Goal: Task Accomplishment & Management: Use online tool/utility

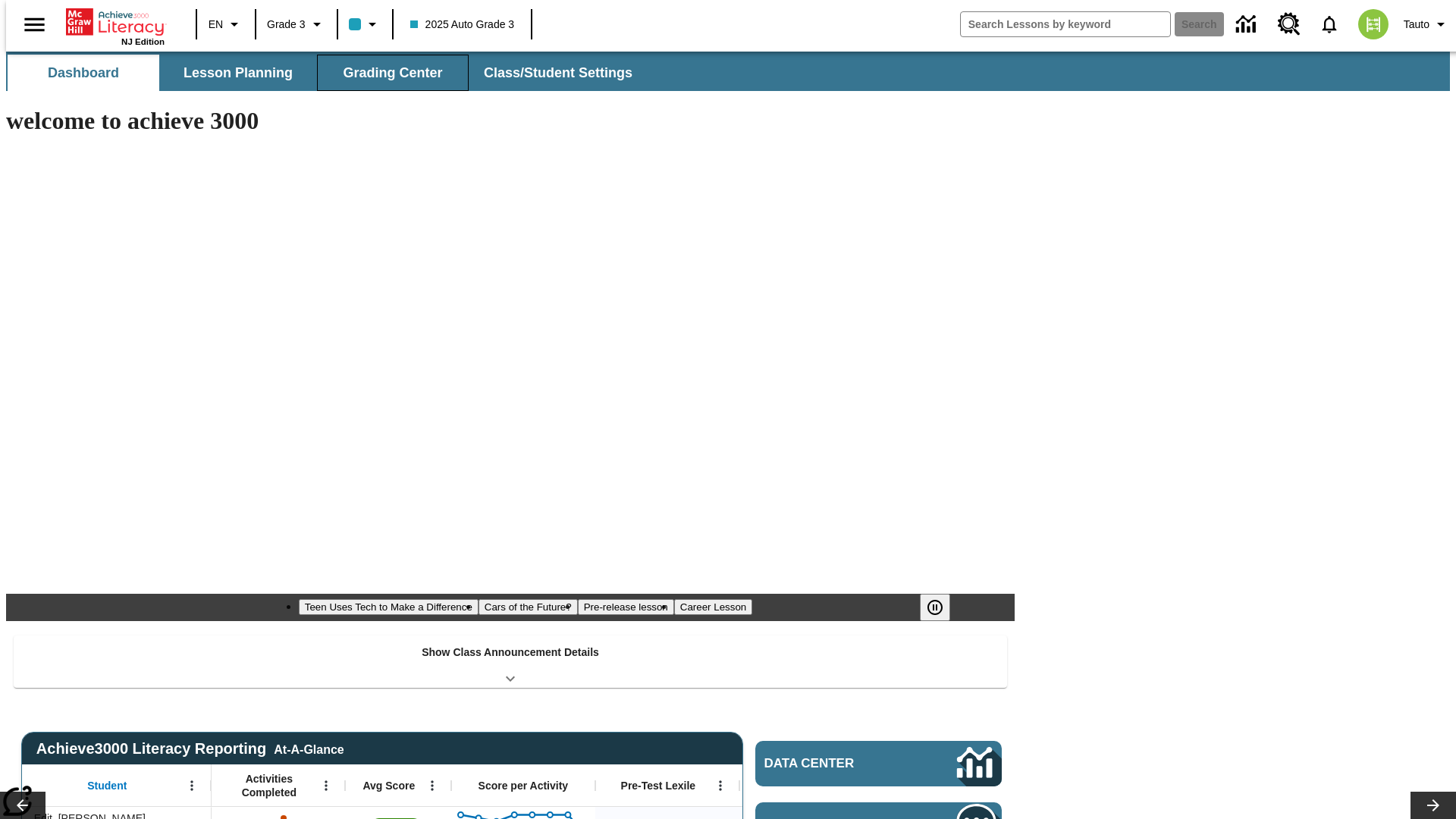
click at [387, 73] on span "Grading Center" at bounding box center [392, 72] width 99 height 17
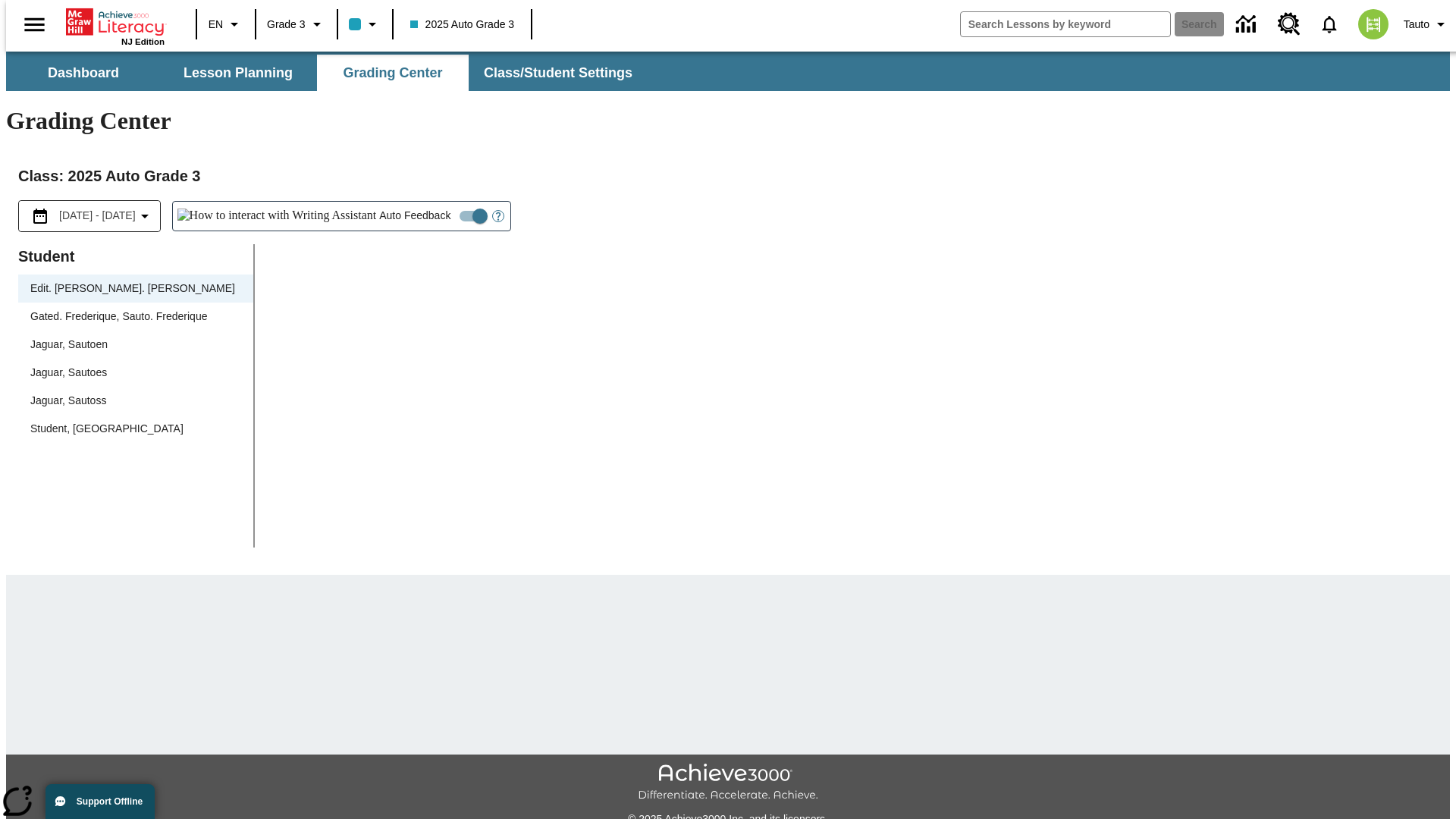
click at [131, 337] on div "Jaguar, Sautoen" at bounding box center [136, 345] width 210 height 16
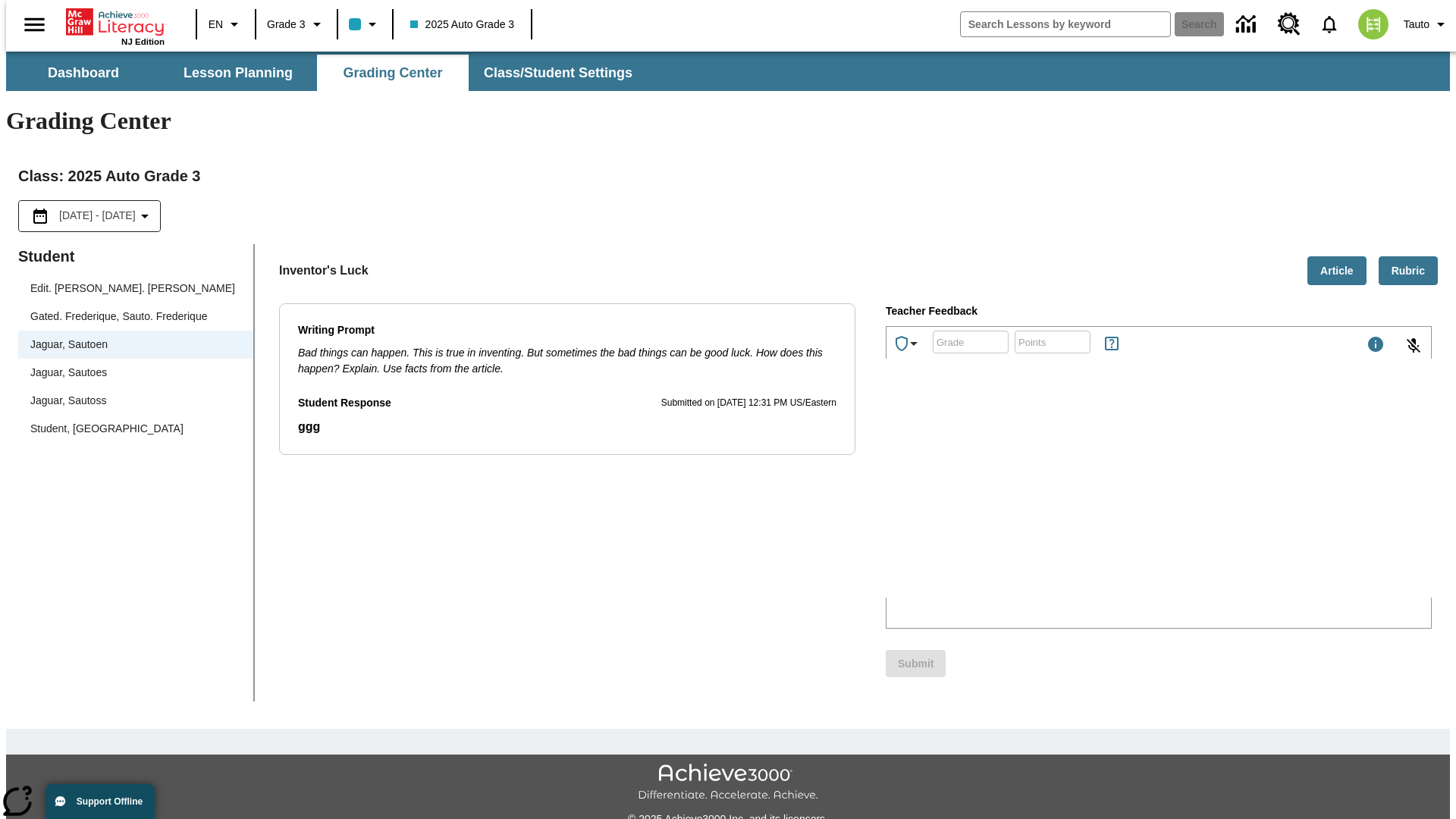
scroll to position [35, 0]
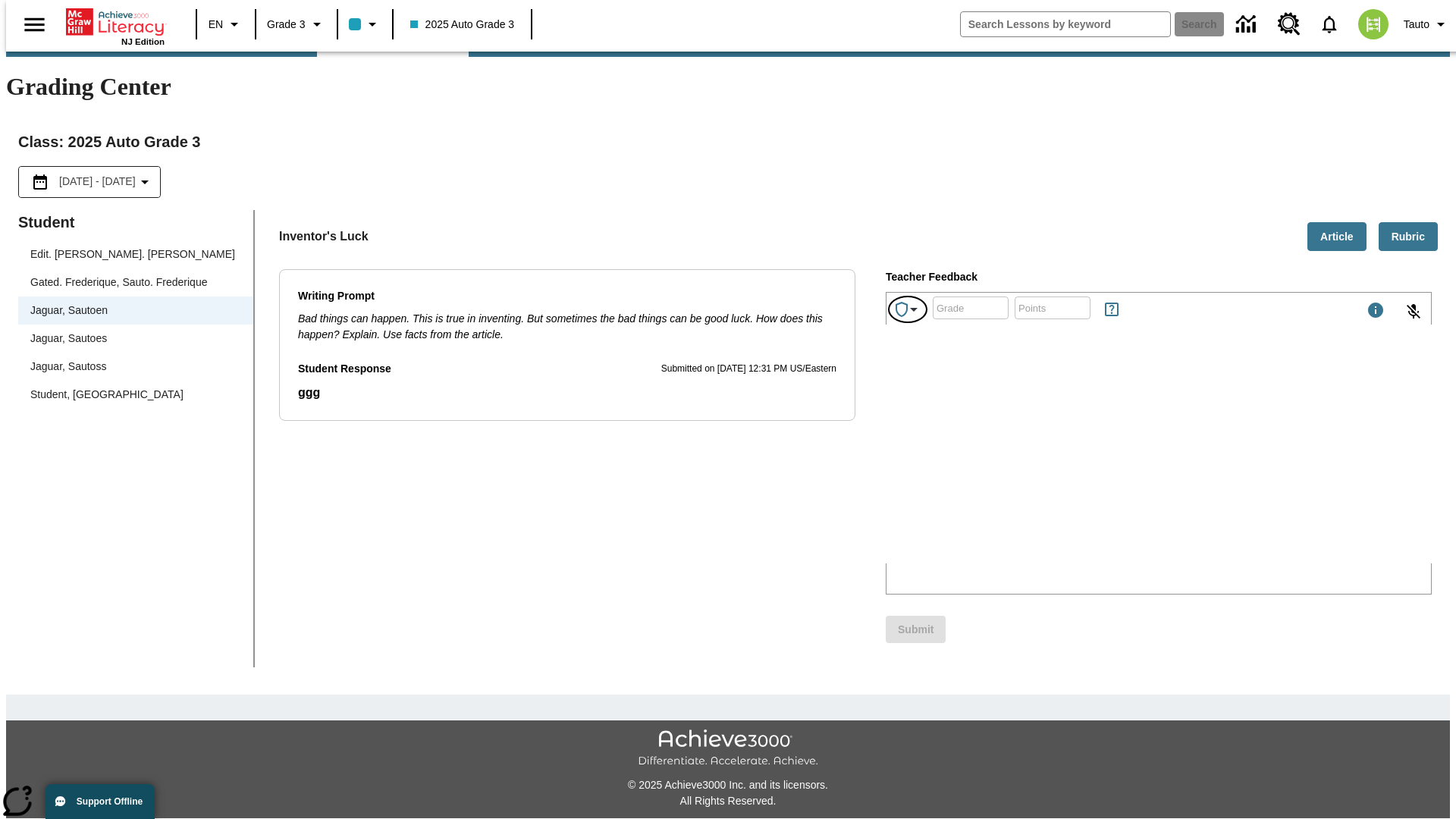
click at [908, 300] on icon "Achievements" at bounding box center [914, 309] width 18 height 18
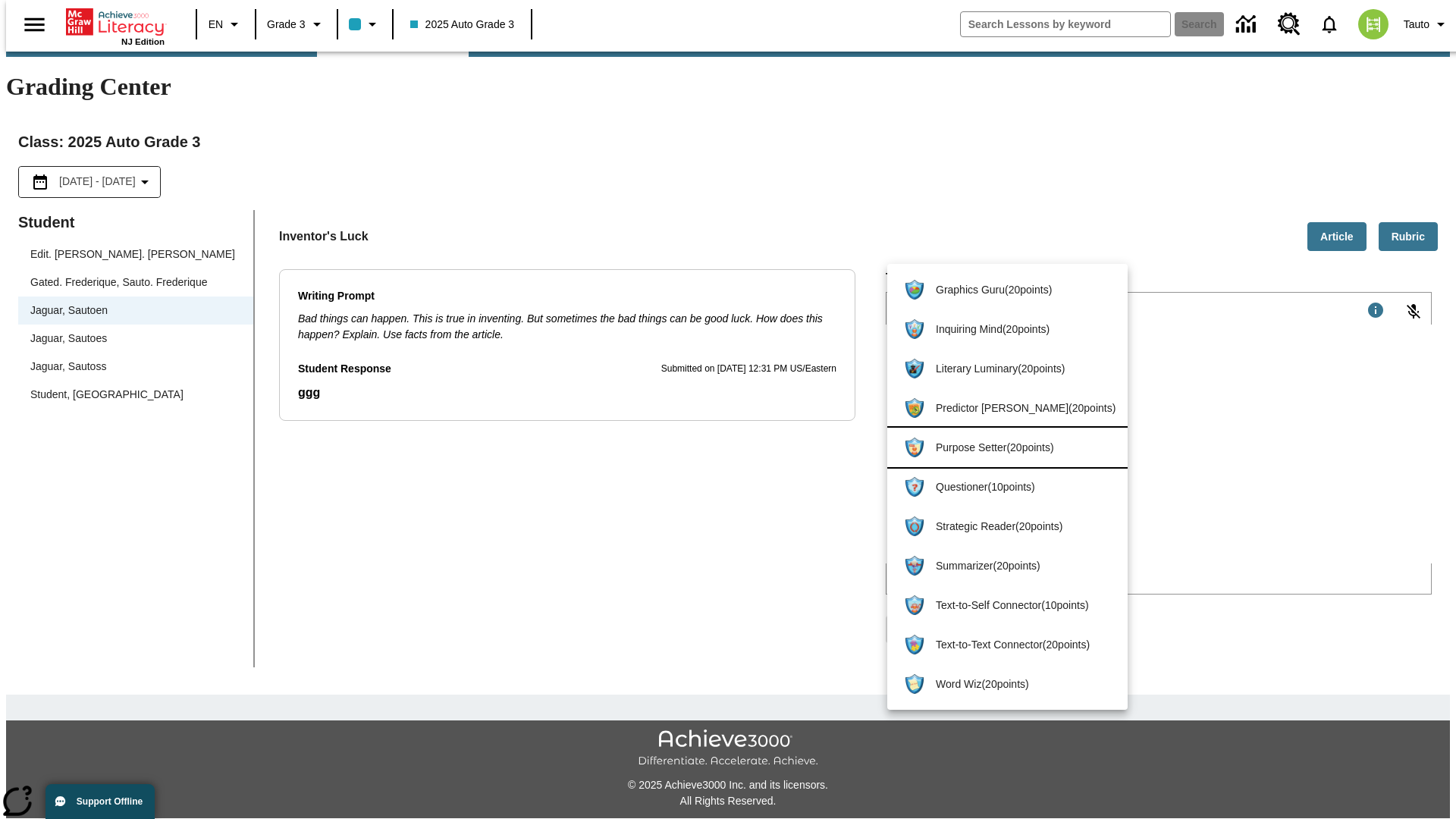
click at [1001, 447] on span "Purpose Setter ( 20 points )" at bounding box center [1026, 447] width 180 height 16
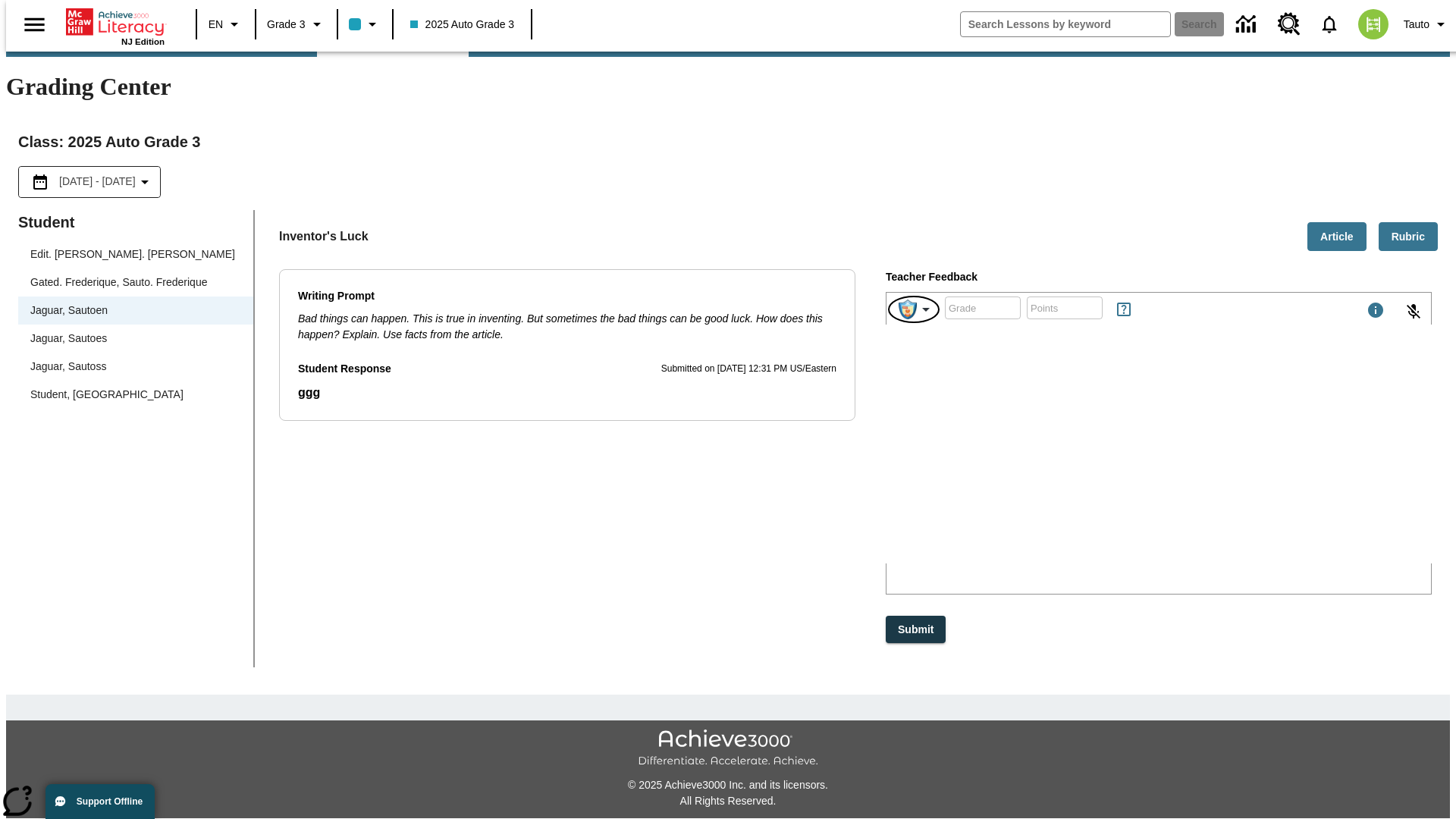
click at [915, 299] on img "Purpose Setter" at bounding box center [908, 309] width 18 height 20
click at [917, 616] on button "Submit" at bounding box center [916, 630] width 60 height 28
